Goal: Navigation & Orientation: Go to known website

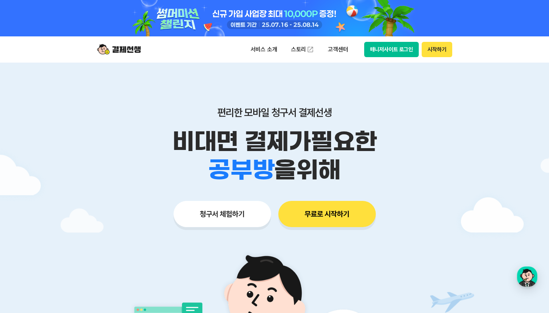
click at [399, 49] on button "매니저사이트 로그인" at bounding box center [391, 49] width 55 height 15
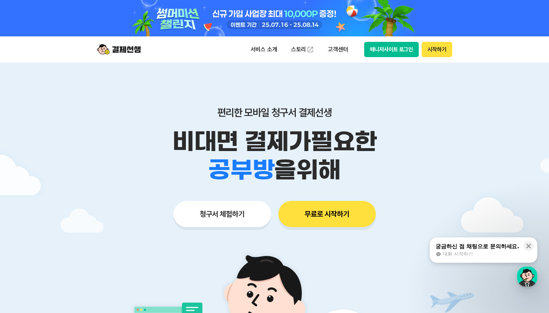
drag, startPoint x: 0, startPoint y: 0, endPoint x: 378, endPoint y: 49, distance: 381.2
click at [378, 49] on button "매니저사이트 로그인" at bounding box center [391, 49] width 55 height 15
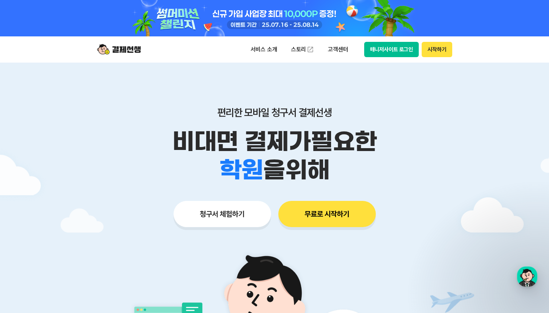
click at [384, 50] on button "매니저사이트 로그인" at bounding box center [391, 49] width 55 height 15
